Goal: Information Seeking & Learning: Understand process/instructions

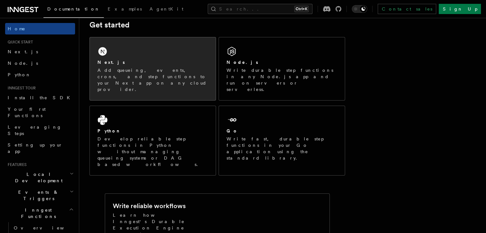
click at [187, 71] on p "Add queueing, events, crons, and step functions to your Next app on any cloud p…" at bounding box center [153, 80] width 111 height 26
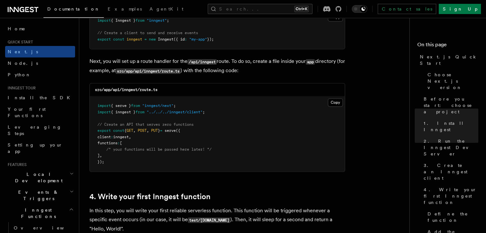
scroll to position [863, 0]
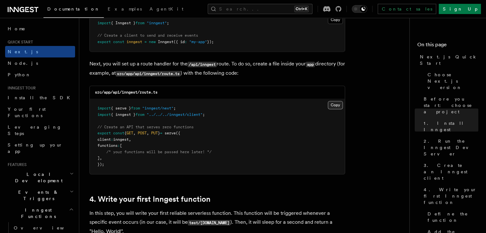
click at [333, 106] on button "Copy Copied" at bounding box center [335, 105] width 15 height 8
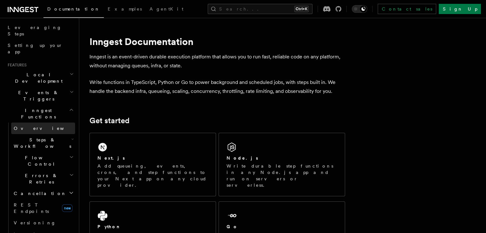
scroll to position [99, 0]
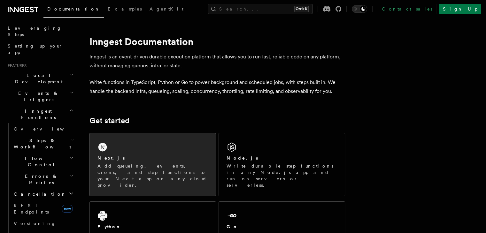
click at [129, 161] on div "Next.js Add queueing, events, crons, and step functions to your Next app on any…" at bounding box center [153, 172] width 111 height 34
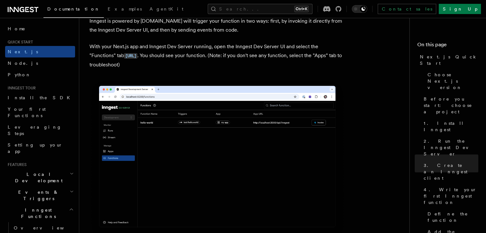
scroll to position [1503, 0]
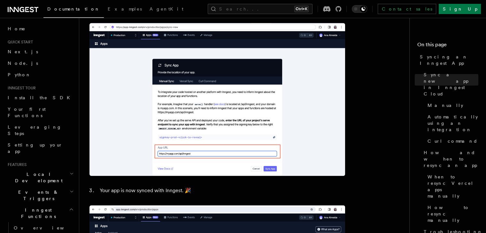
scroll to position [543, 0]
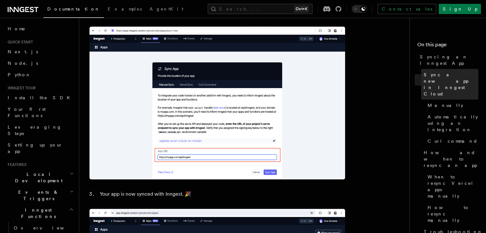
click at [424, 72] on span "Sync a new app in Inngest Cloud" at bounding box center [451, 85] width 55 height 26
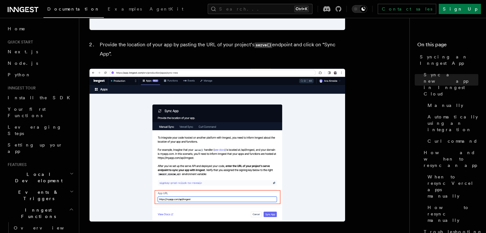
scroll to position [578, 0]
